Goal: Task Accomplishment & Management: Manage account settings

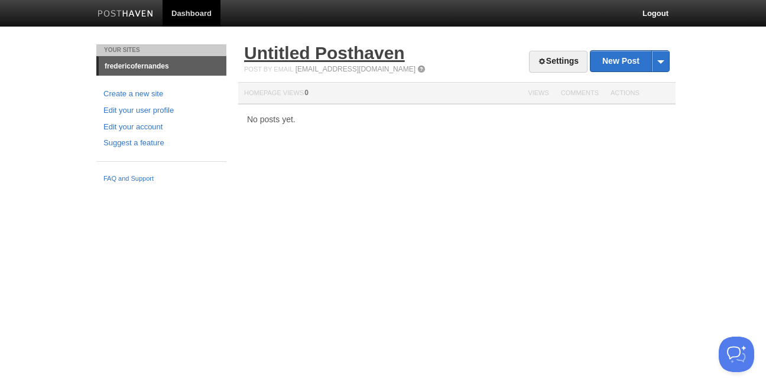
click at [343, 51] on link "Untitled Posthaven" at bounding box center [324, 52] width 161 height 19
click at [555, 62] on link "Settings" at bounding box center [558, 62] width 58 height 22
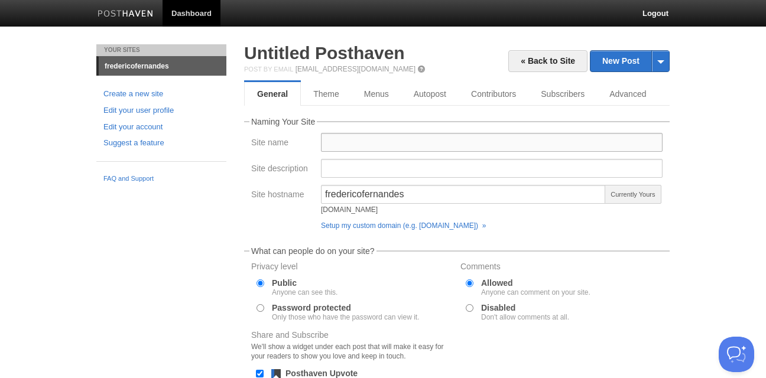
click at [359, 144] on input "Site name" at bounding box center [492, 142] width 342 height 19
type input "Project 50"
click at [373, 170] on input "Site description" at bounding box center [492, 168] width 342 height 19
type input "A"
click at [342, 167] on input "13 Months" at bounding box center [492, 168] width 342 height 19
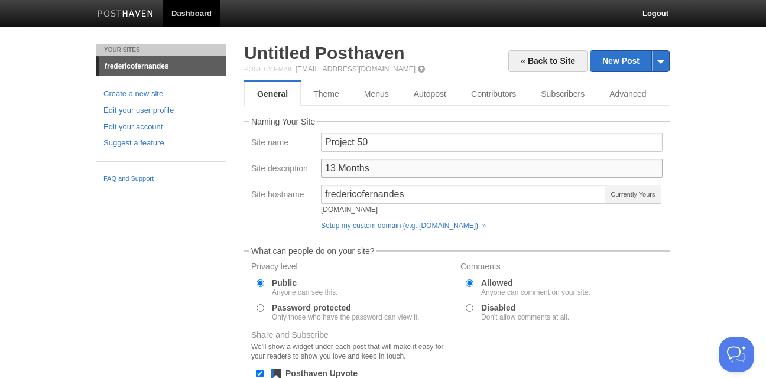
click at [411, 173] on input "13 Months" at bounding box center [492, 168] width 342 height 19
click at [435, 169] on input "13 Months Towards Excelence" at bounding box center [492, 168] width 342 height 19
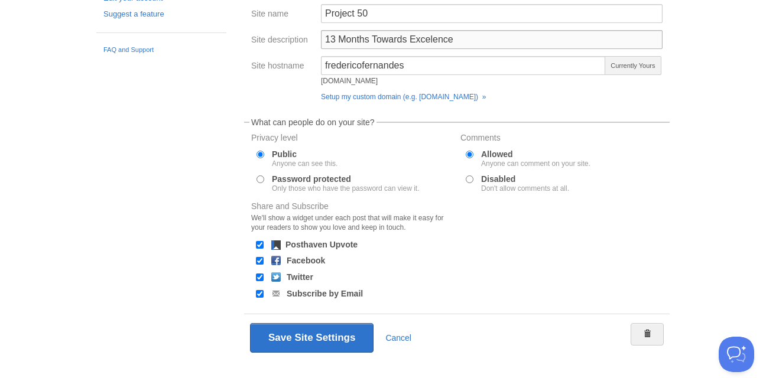
scroll to position [147, 0]
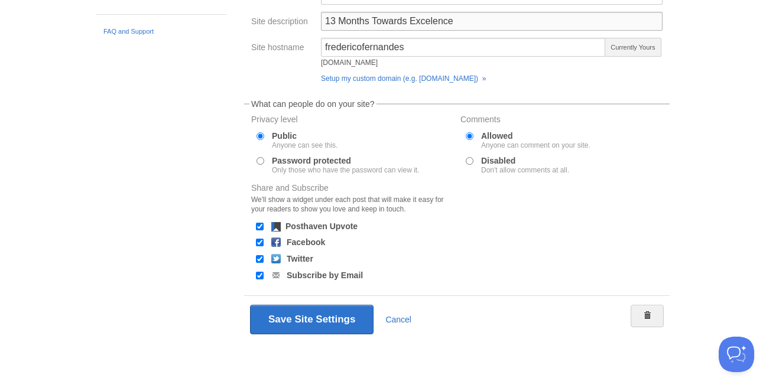
type input "13 Months Towards Excelence"
click at [258, 243] on input "Facebook" at bounding box center [260, 243] width 8 height 8
checkbox input "false"
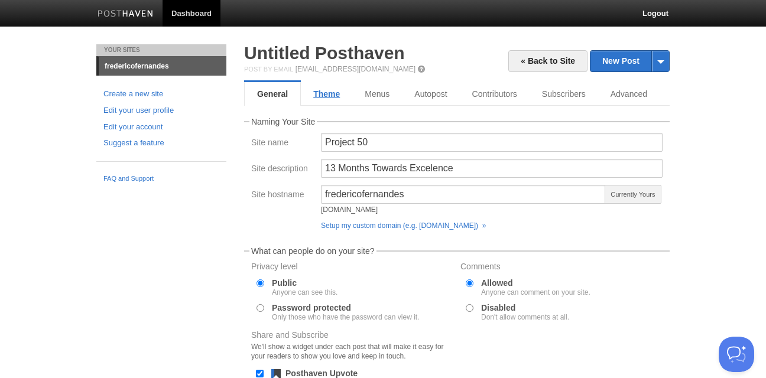
click at [322, 90] on link "Theme" at bounding box center [326, 94] width 51 height 24
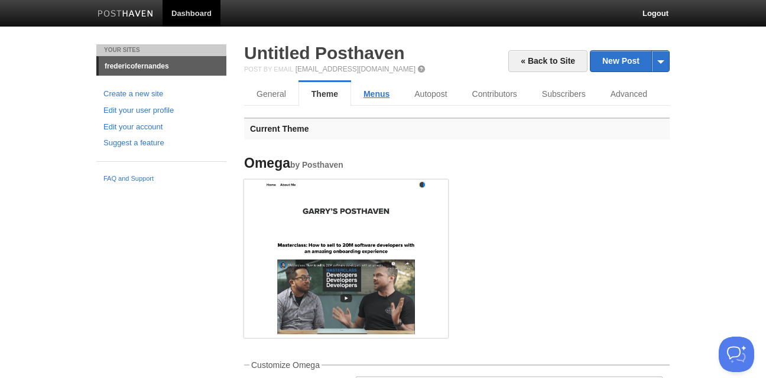
click at [370, 96] on link "Menus" at bounding box center [376, 94] width 51 height 24
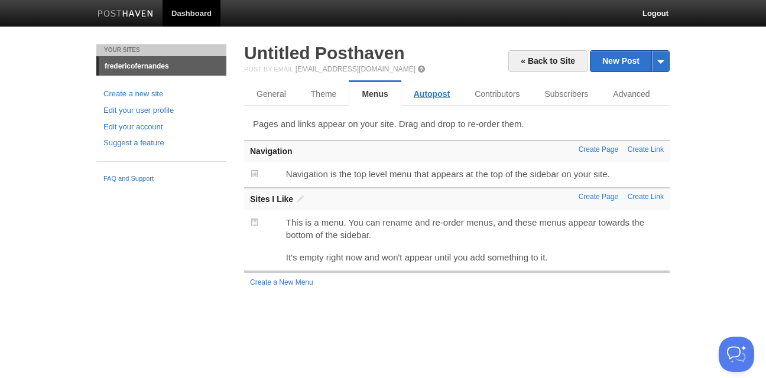
click at [434, 93] on link "Autopost" at bounding box center [431, 94] width 61 height 24
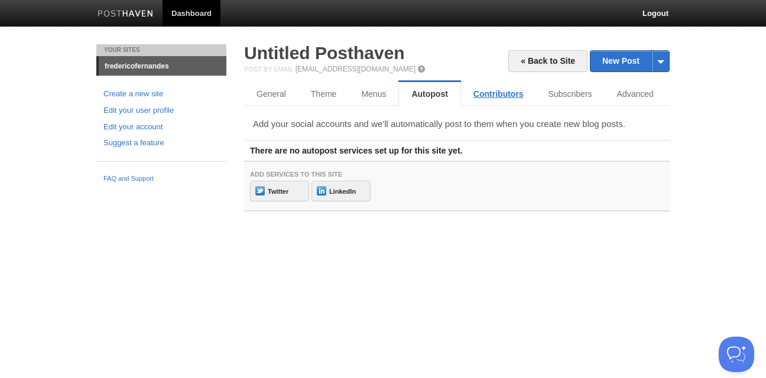
click at [497, 93] on link "Contributors" at bounding box center [498, 94] width 75 height 24
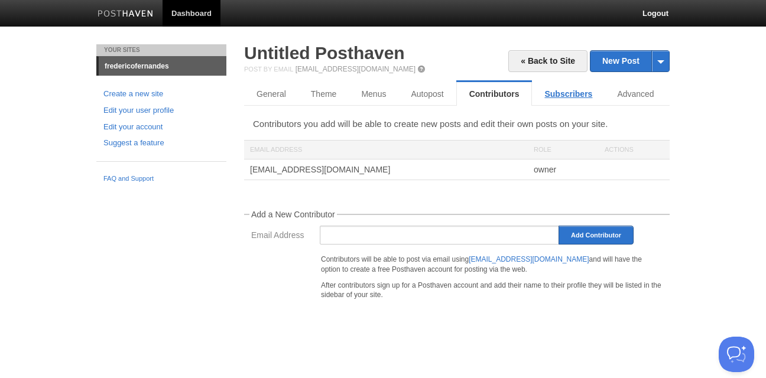
click at [579, 93] on link "Subscribers" at bounding box center [568, 94] width 73 height 24
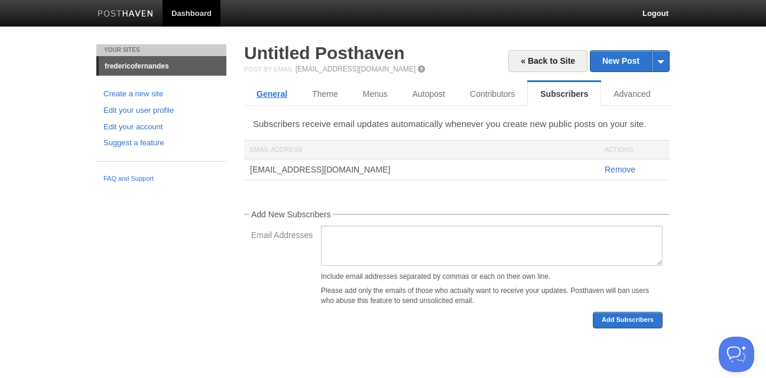
click at [275, 96] on link "General" at bounding box center [272, 94] width 56 height 24
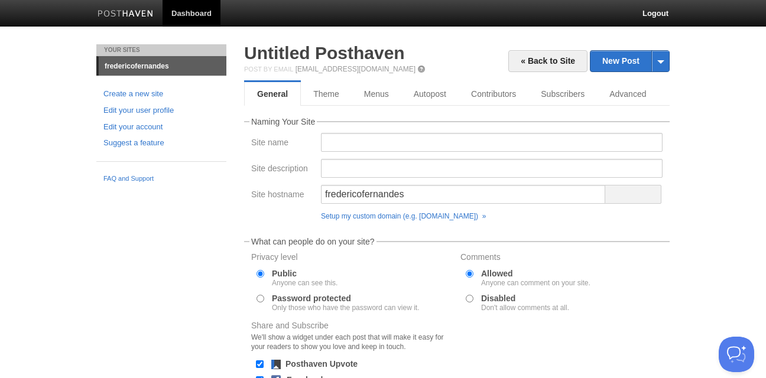
scroll to position [147, 0]
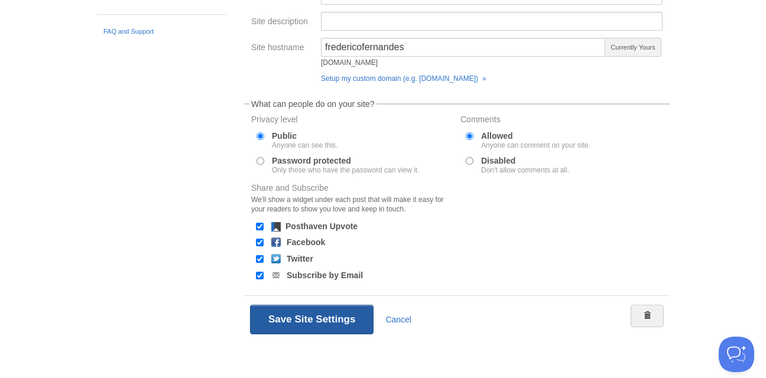
click at [334, 321] on button "Save Site Settings" at bounding box center [311, 320] width 123 height 30
